Goal: Transaction & Acquisition: Purchase product/service

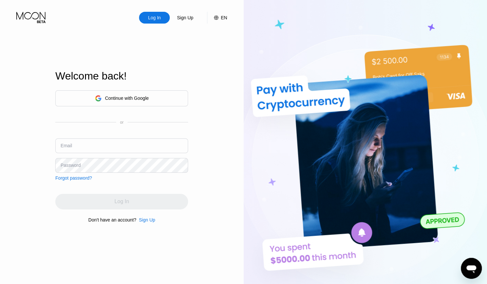
click at [92, 150] on input "text" at bounding box center [121, 145] width 133 height 15
click at [0, 72] on div "Log In Sign Up EN Language Select an item Save Welcome back! Continue with Goog…" at bounding box center [122, 156] width 244 height 313
click at [104, 150] on input "text" at bounding box center [121, 145] width 133 height 15
paste input "[EMAIL_ADDRESS][DOMAIN_NAME]"
type input "[EMAIL_ADDRESS][DOMAIN_NAME]"
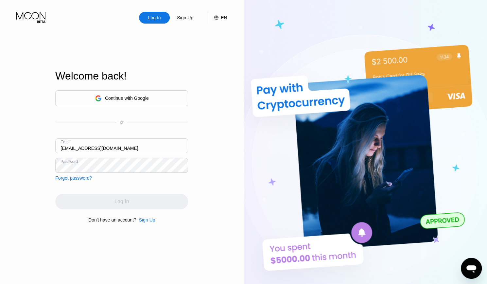
click at [124, 202] on div "Log In" at bounding box center [121, 202] width 133 height 16
click at [125, 203] on div "Log In" at bounding box center [121, 202] width 133 height 16
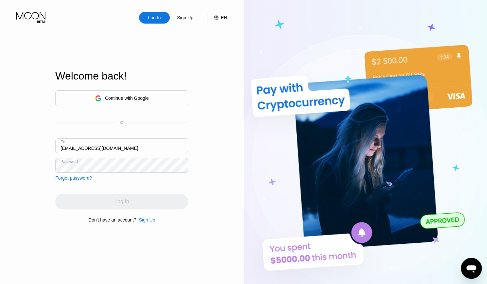
click at [126, 203] on div "Log In" at bounding box center [121, 202] width 133 height 16
click at [126, 202] on div "Log In" at bounding box center [121, 202] width 133 height 16
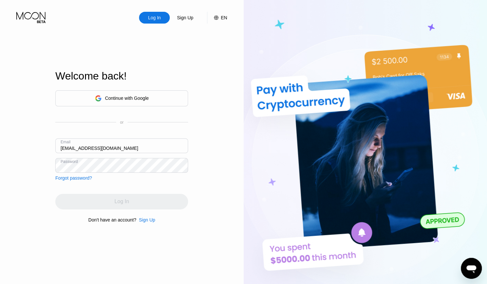
click at [125, 202] on div "Log In" at bounding box center [121, 202] width 133 height 16
click at [126, 202] on div "Log In" at bounding box center [121, 202] width 133 height 16
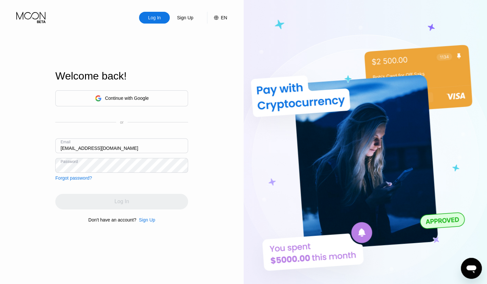
click at [126, 202] on div "Log In" at bounding box center [121, 202] width 133 height 16
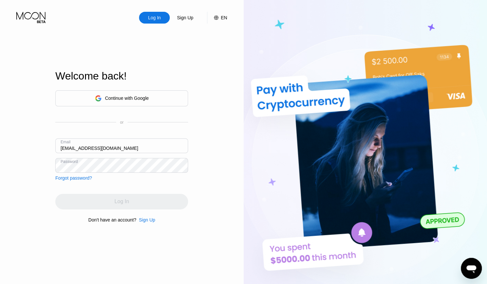
click at [127, 203] on div "Log In" at bounding box center [121, 202] width 133 height 16
click at [127, 201] on div "Log In" at bounding box center [121, 202] width 133 height 16
click at [222, 123] on div "Log In Sign Up EN Language Select an item Save Welcome back! Continue with Goog…" at bounding box center [122, 156] width 244 height 313
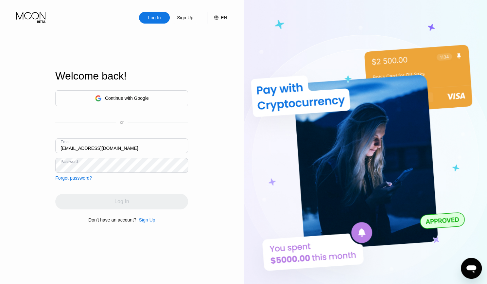
click at [145, 226] on div "Welcome back! Continue with Google or Email repoequipllc@gmail.com Password For…" at bounding box center [121, 146] width 133 height 313
click at [145, 222] on div "Sign Up" at bounding box center [147, 219] width 16 height 5
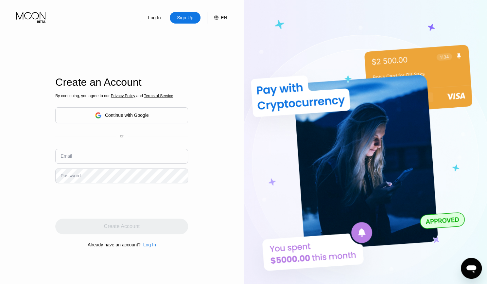
click at [139, 121] on div "Continue with Google" at bounding box center [121, 115] width 133 height 16
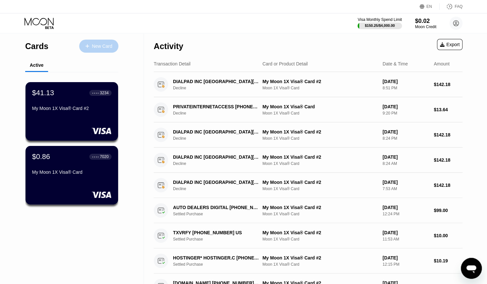
click at [111, 45] on div "New Card" at bounding box center [102, 47] width 20 height 6
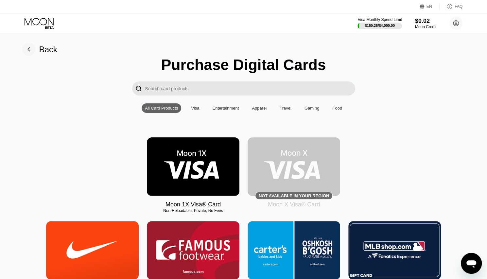
click at [174, 178] on img at bounding box center [193, 166] width 93 height 59
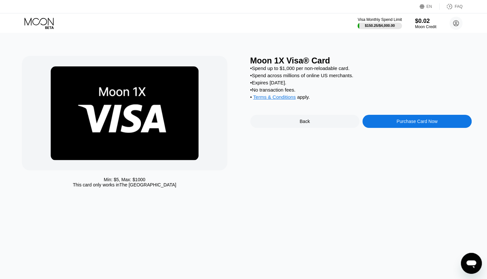
drag, startPoint x: 422, startPoint y: 128, endPoint x: 296, endPoint y: 255, distance: 178.9
click at [422, 124] on div "Purchase Card Now" at bounding box center [417, 121] width 41 height 5
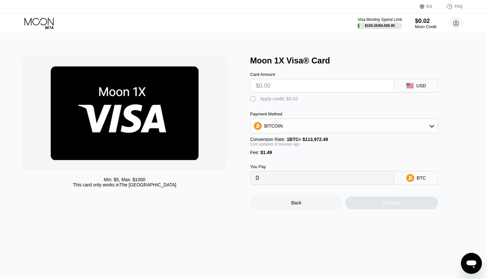
click at [284, 90] on input "text" at bounding box center [322, 85] width 133 height 13
type input "$1"
type input "0.00002185"
type input "$144"
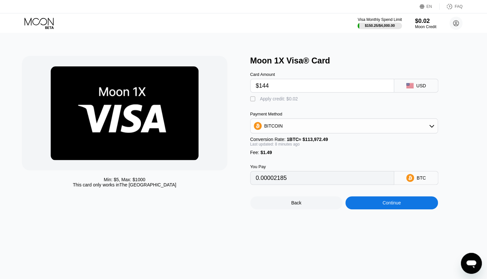
type input "0.00127625"
type input "$144"
click at [458, 102] on div " Apply credit: $0.02" at bounding box center [354, 98] width 209 height 10
click at [304, 127] on div "BITCOIN" at bounding box center [344, 125] width 187 height 13
click at [290, 161] on span "USDT on TRON" at bounding box center [282, 158] width 33 height 5
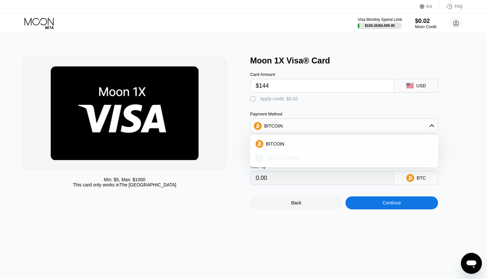
type input "146.96"
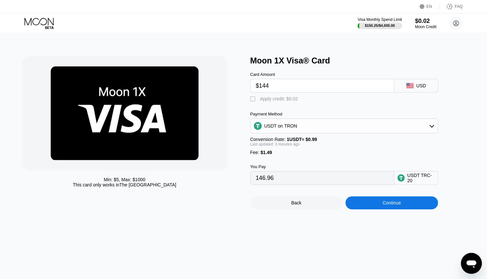
drag, startPoint x: 492, startPoint y: 181, endPoint x: 459, endPoint y: 196, distance: 36.8
click at [458, 196] on div "Back Continue" at bounding box center [354, 197] width 209 height 25
click at [401, 206] on div "Continue" at bounding box center [392, 202] width 18 height 5
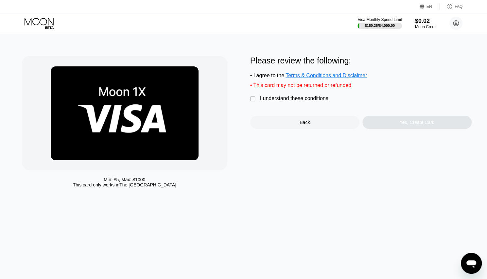
click at [254, 100] on div "" at bounding box center [253, 99] width 7 height 7
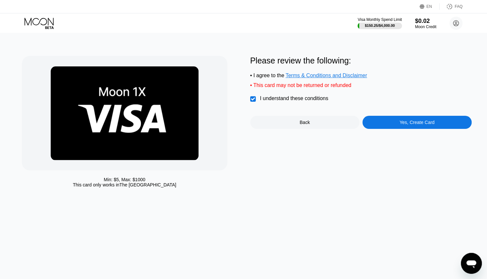
click at [416, 124] on div "Yes, Create Card" at bounding box center [417, 122] width 35 height 5
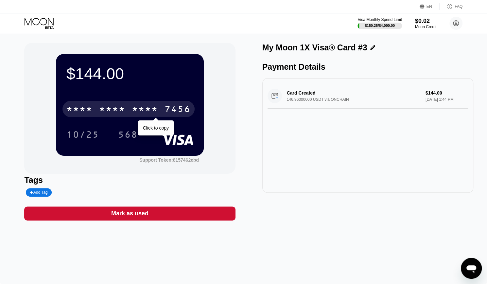
click at [155, 111] on div "* * * *" at bounding box center [145, 110] width 26 height 10
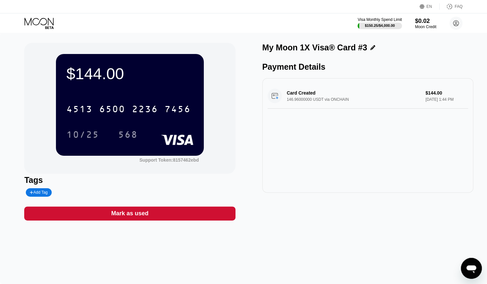
drag, startPoint x: 0, startPoint y: 49, endPoint x: 48, endPoint y: 81, distance: 58.1
click at [0, 49] on div "$144.00 4513 6500 2236 7456 10/25 568 Support Token: 8157462ebd Tags Add Tag Ma…" at bounding box center [243, 158] width 487 height 251
click at [88, 136] on div "10/25" at bounding box center [82, 135] width 33 height 10
click at [130, 136] on div "568" at bounding box center [128, 135] width 20 height 10
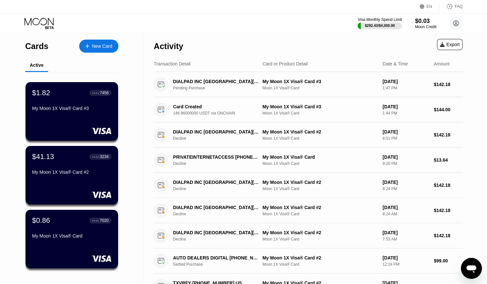
drag, startPoint x: 100, startPoint y: 202, endPoint x: 105, endPoint y: 196, distance: 7.9
